Goal: Communication & Community: Answer question/provide support

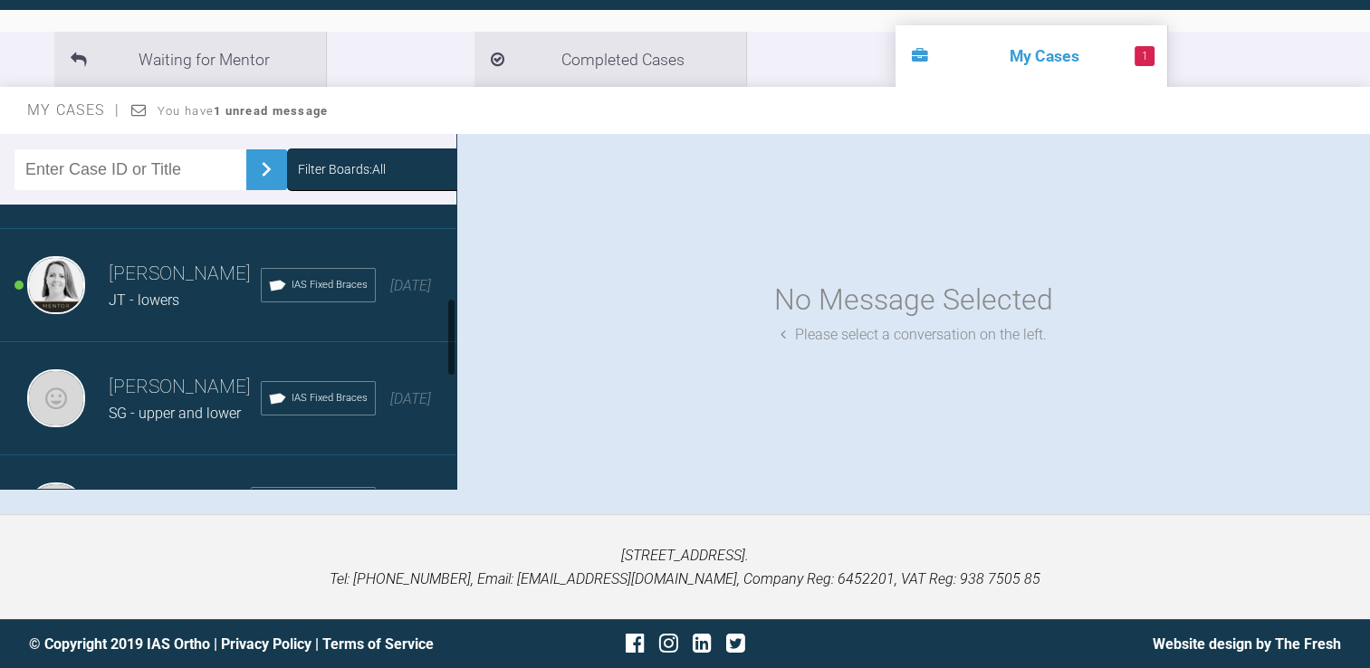
scroll to position [319, 0]
click at [106, 300] on div "[PERSON_NAME] JT - lowers IAS Fixed Braces [DATE]" at bounding box center [235, 282] width 470 height 113
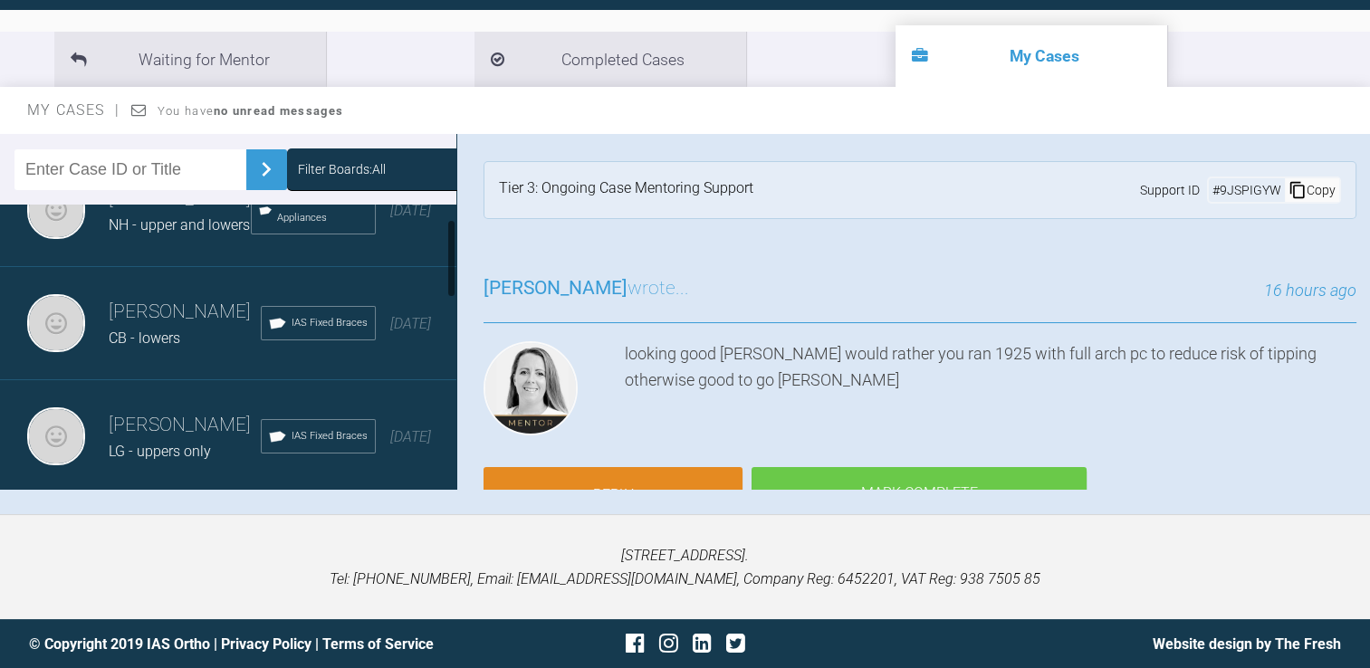
scroll to position [0, 0]
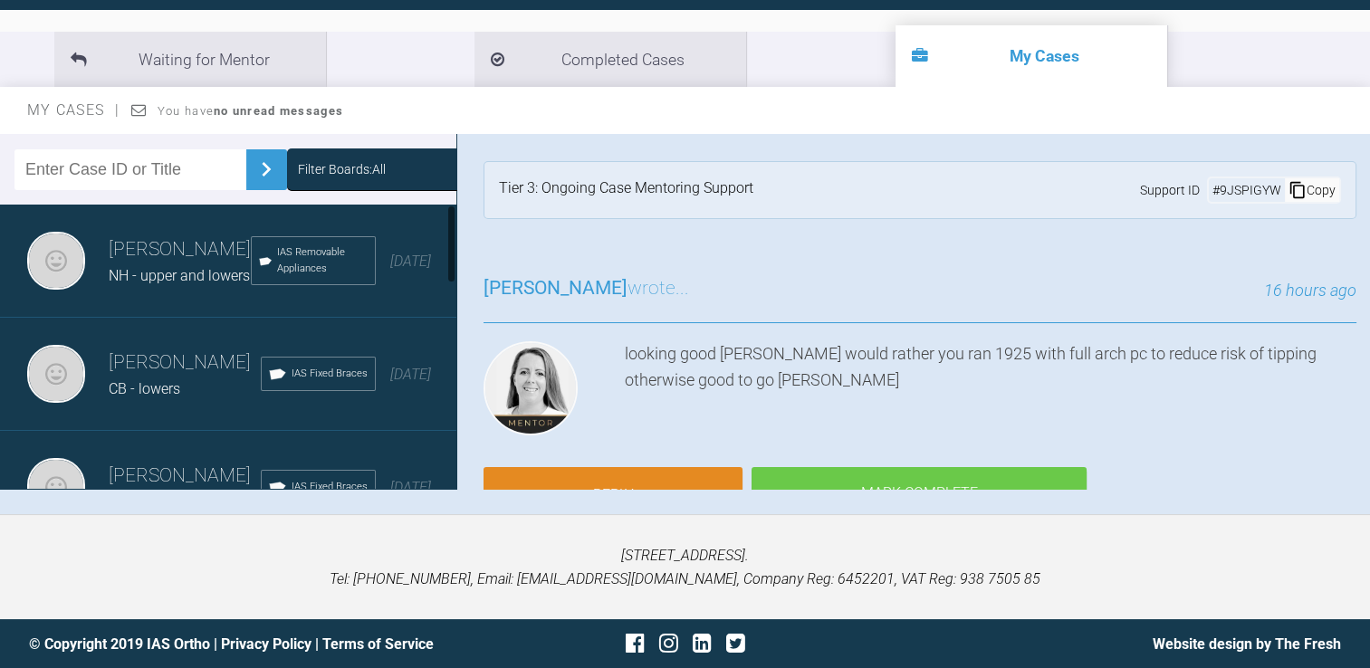
click at [178, 281] on span "NH - upper and lowers" at bounding box center [179, 275] width 141 height 17
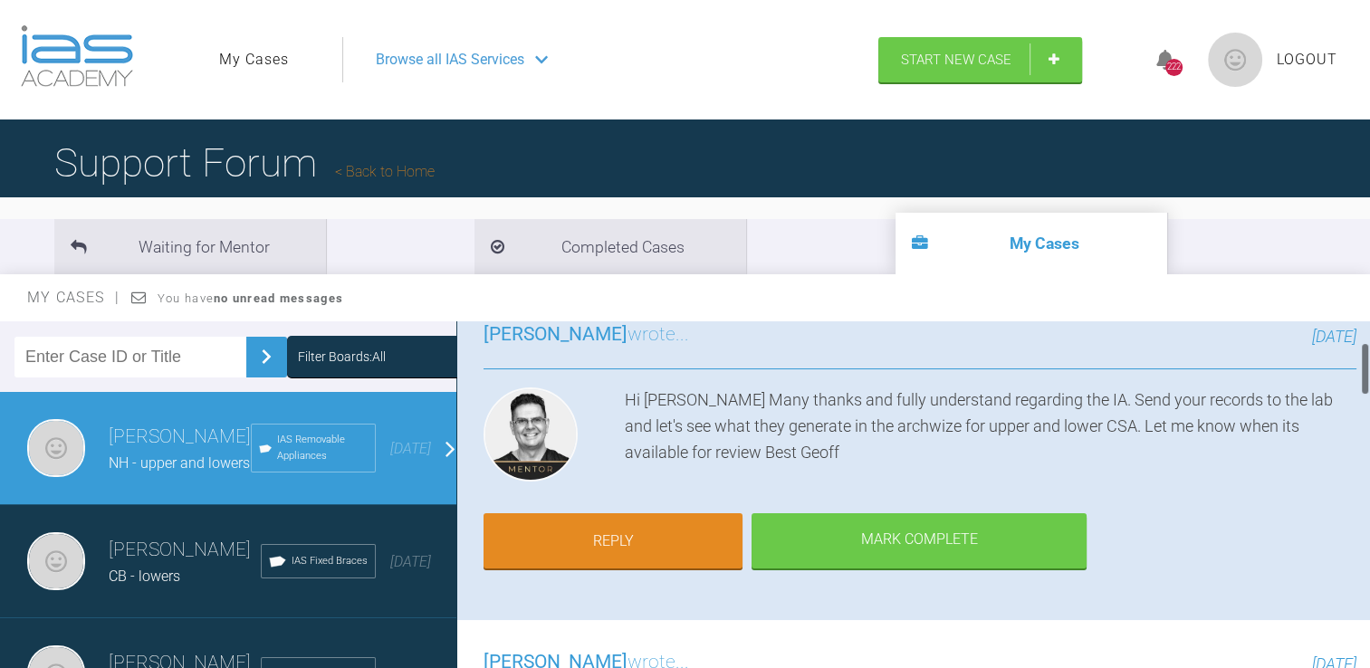
scroll to position [148, 0]
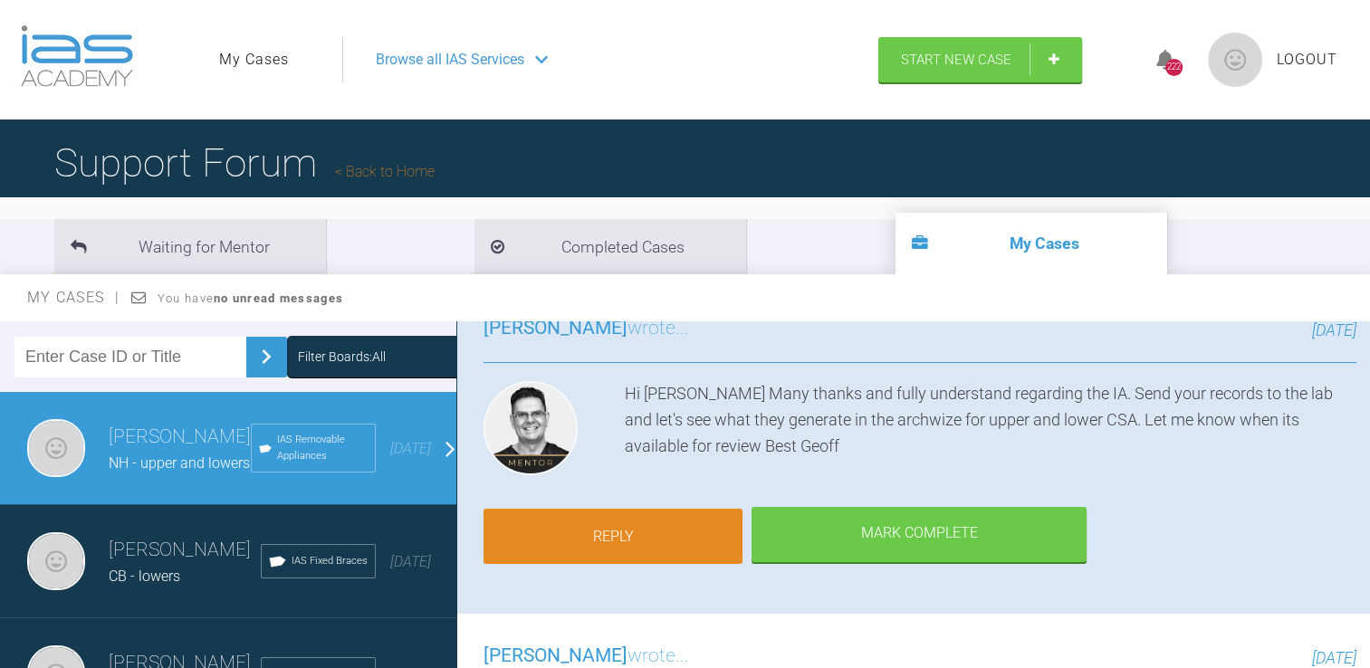
click at [668, 527] on link "Reply" at bounding box center [613, 537] width 259 height 56
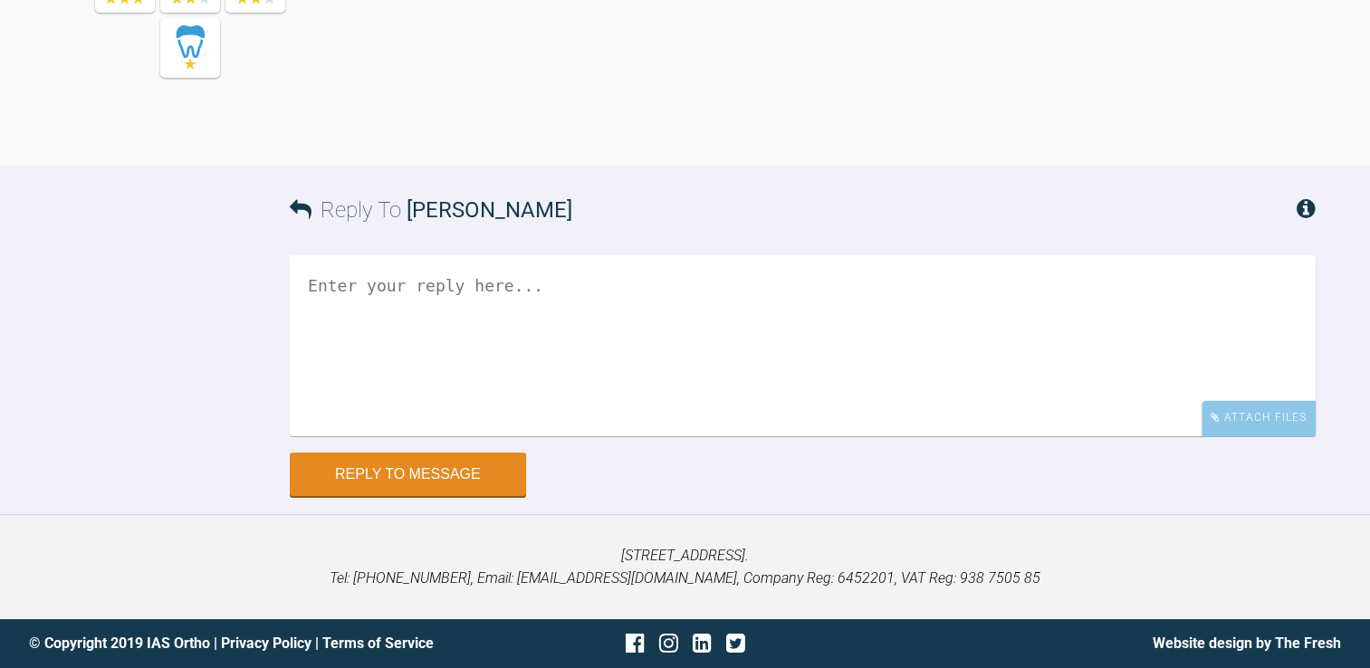
scroll to position [3362, 0]
click at [384, 281] on textarea at bounding box center [803, 345] width 1026 height 181
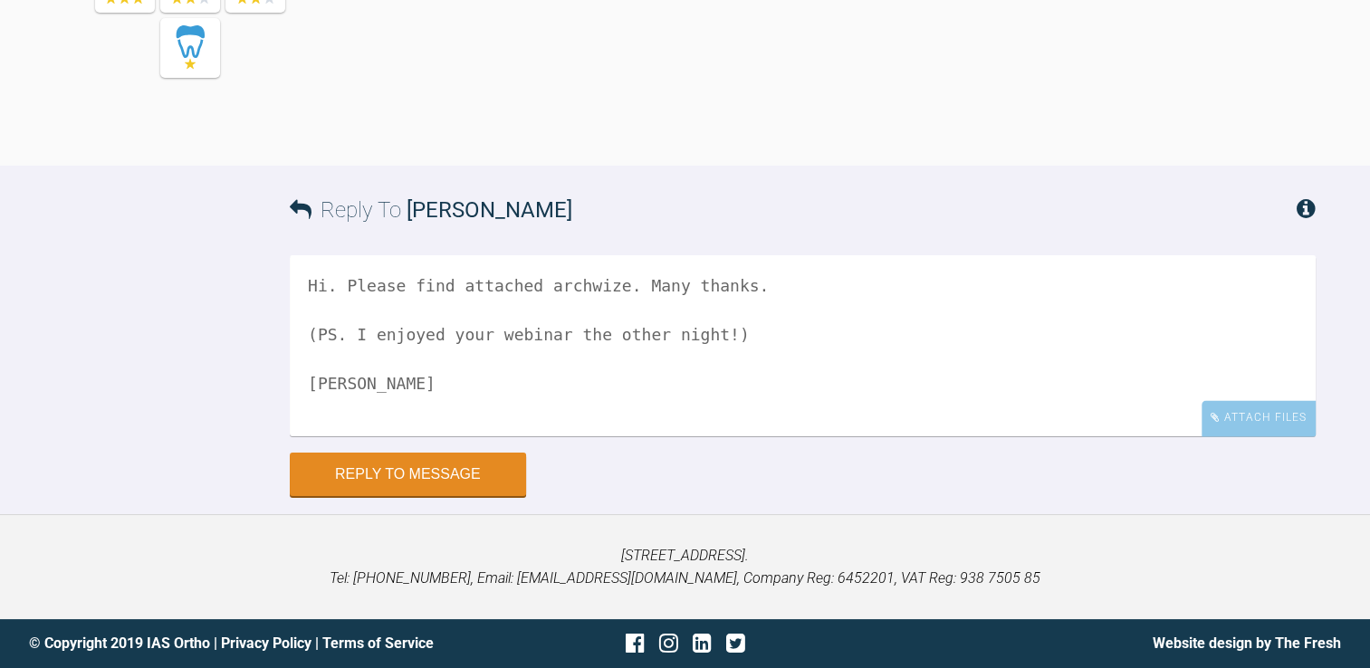
scroll to position [5, 0]
paste textarea "[URL][DOMAIN_NAME][DOMAIN_NAME]"
click at [384, 362] on textarea "Hi. Pleahttps://[DOMAIN_NAME][URL][DOMAIN_NAME] find attached archwize. Many th…" at bounding box center [803, 345] width 1026 height 181
paste textarea "[URL][DOMAIN_NAME][DOMAIN_NAME]"
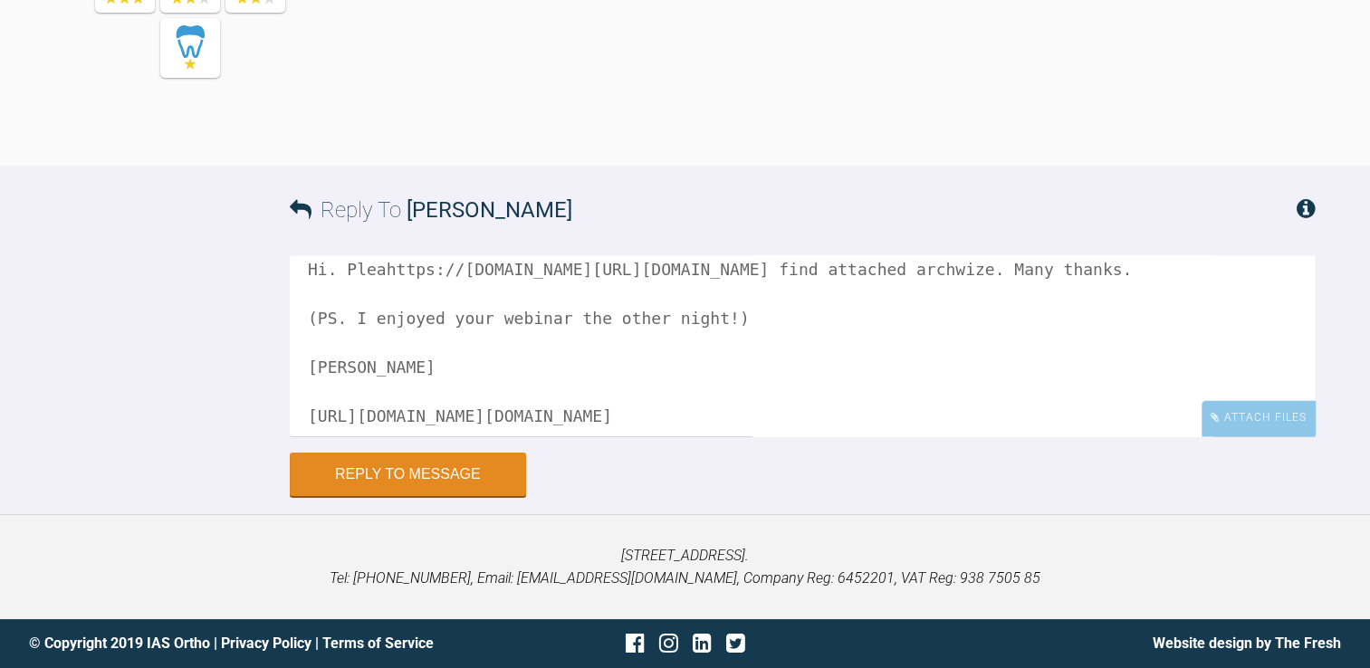
scroll to position [0, 0]
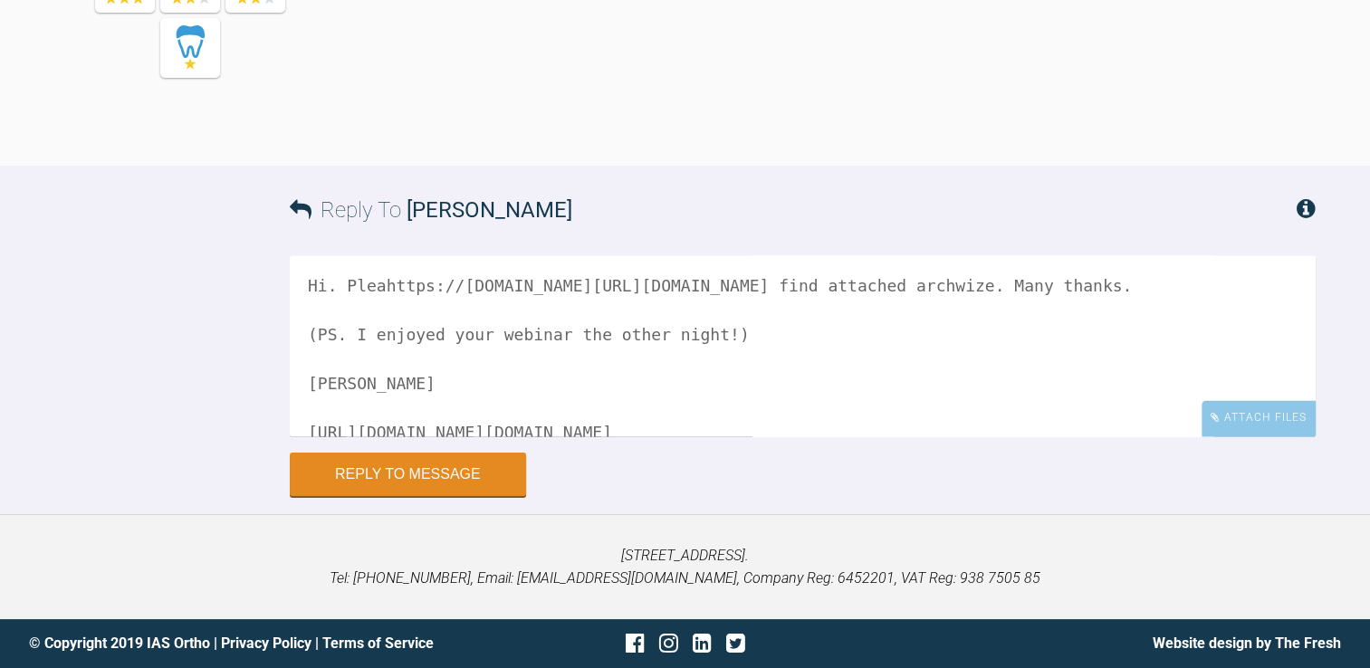
click at [377, 285] on textarea "Hi. Pleahttps://[DOMAIN_NAME][URL][DOMAIN_NAME] find attached archwize. Many th…" at bounding box center [803, 345] width 1026 height 181
drag, startPoint x: 377, startPoint y: 285, endPoint x: 373, endPoint y: 331, distance: 45.4
click at [373, 331] on textarea "Hi. Pleahttps://[DOMAIN_NAME][URL][DOMAIN_NAME] find attached archwize. Many th…" at bounding box center [803, 345] width 1026 height 181
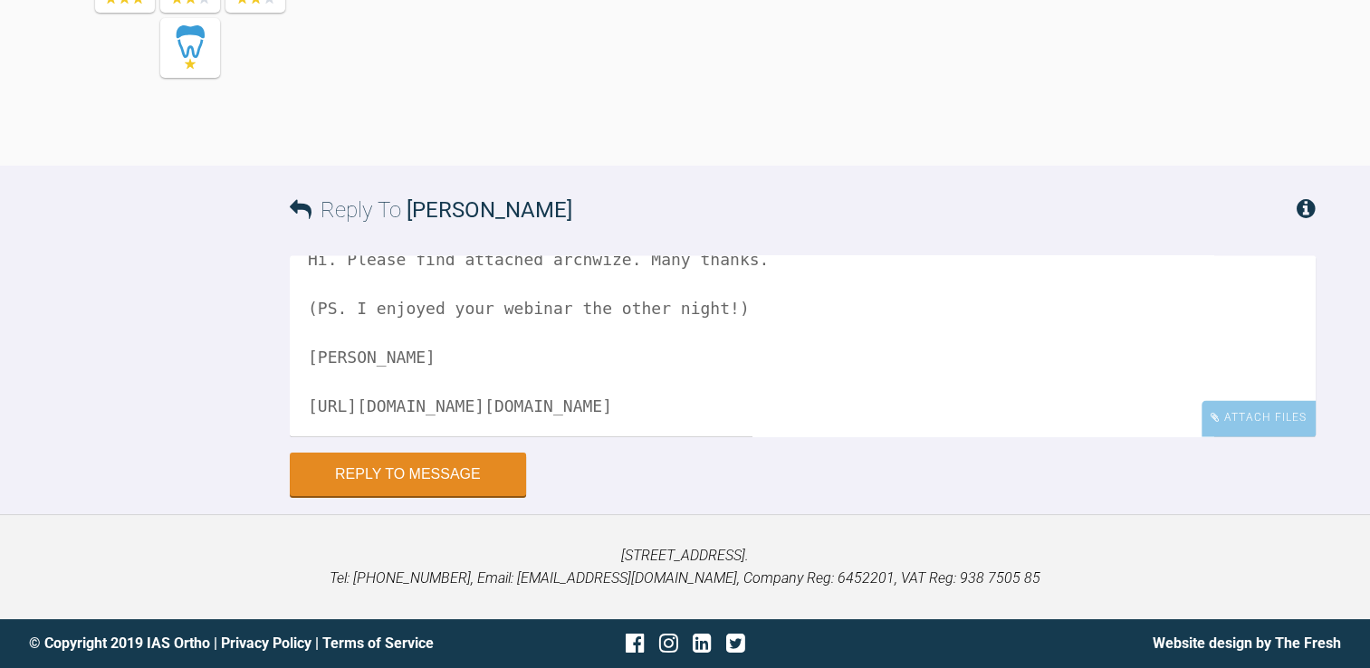
scroll to position [109, 0]
type textarea "Hi. Please find attached archwize. Many thanks. (PS. I enjoyed your webinar the…"
click at [406, 498] on button "Reply to Message" at bounding box center [408, 476] width 236 height 43
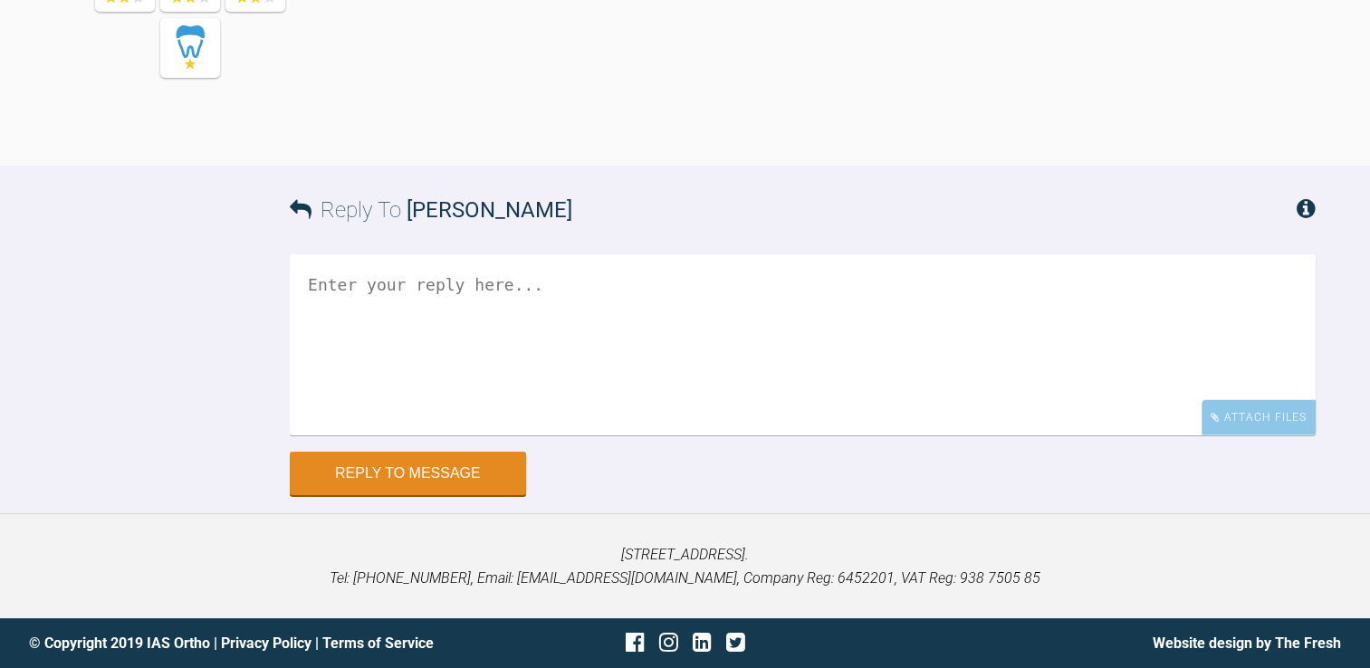
scroll to position [3548, 0]
